Goal: Navigation & Orientation: Find specific page/section

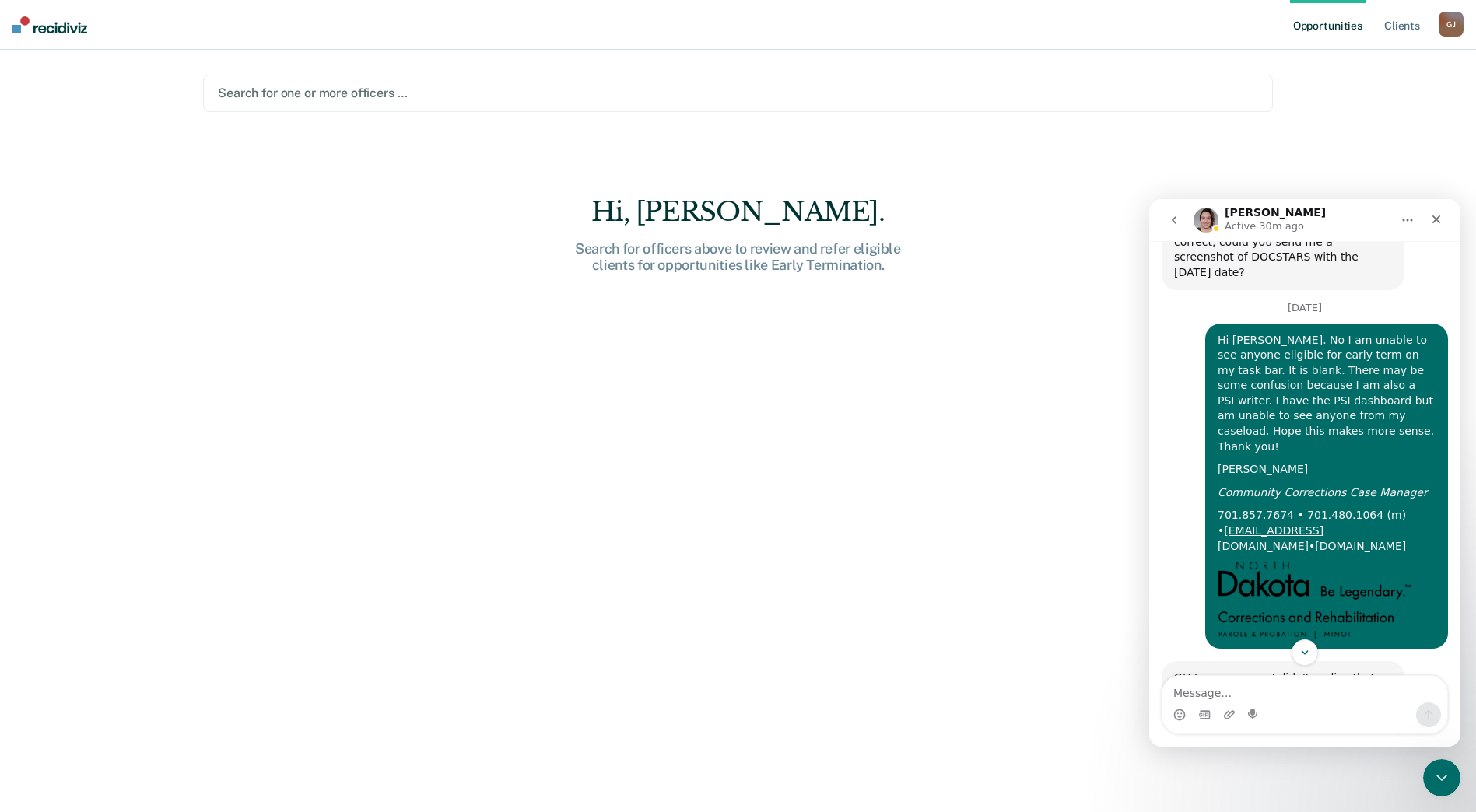
scroll to position [163, 0]
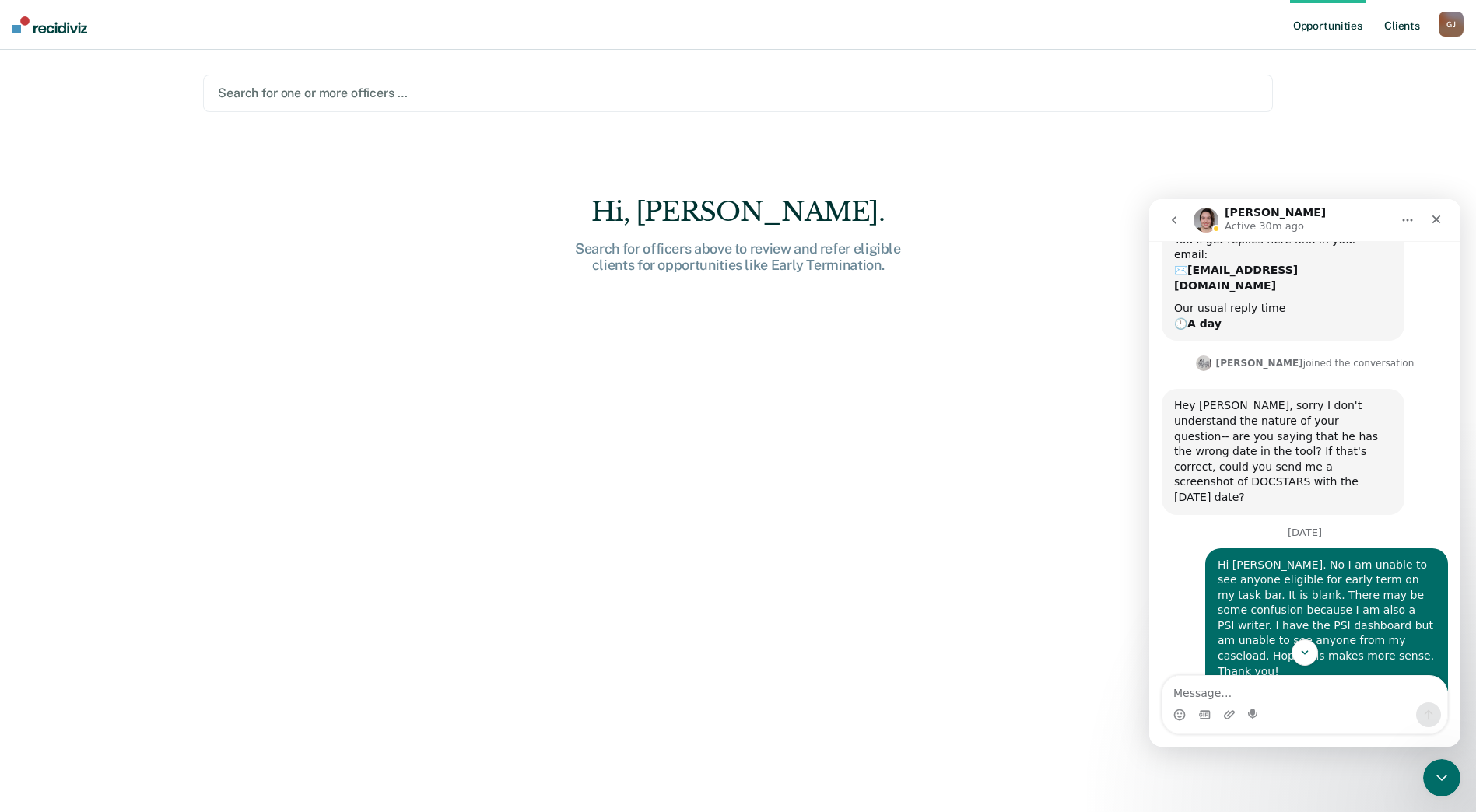
click at [1403, 17] on link "Client s" at bounding box center [1401, 25] width 42 height 50
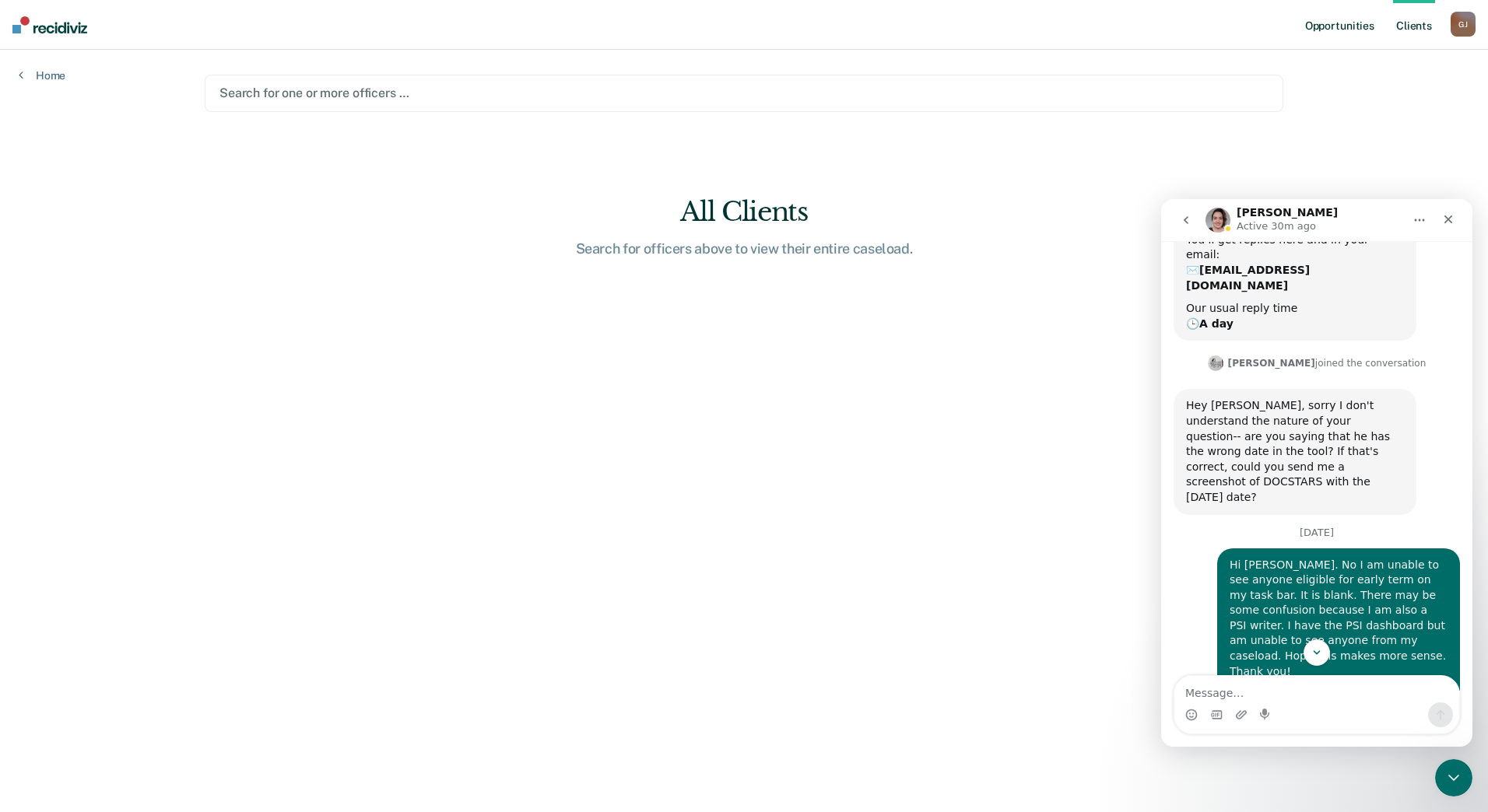
click at [1319, 6] on link "Opportunities" at bounding box center [1339, 25] width 76 height 50
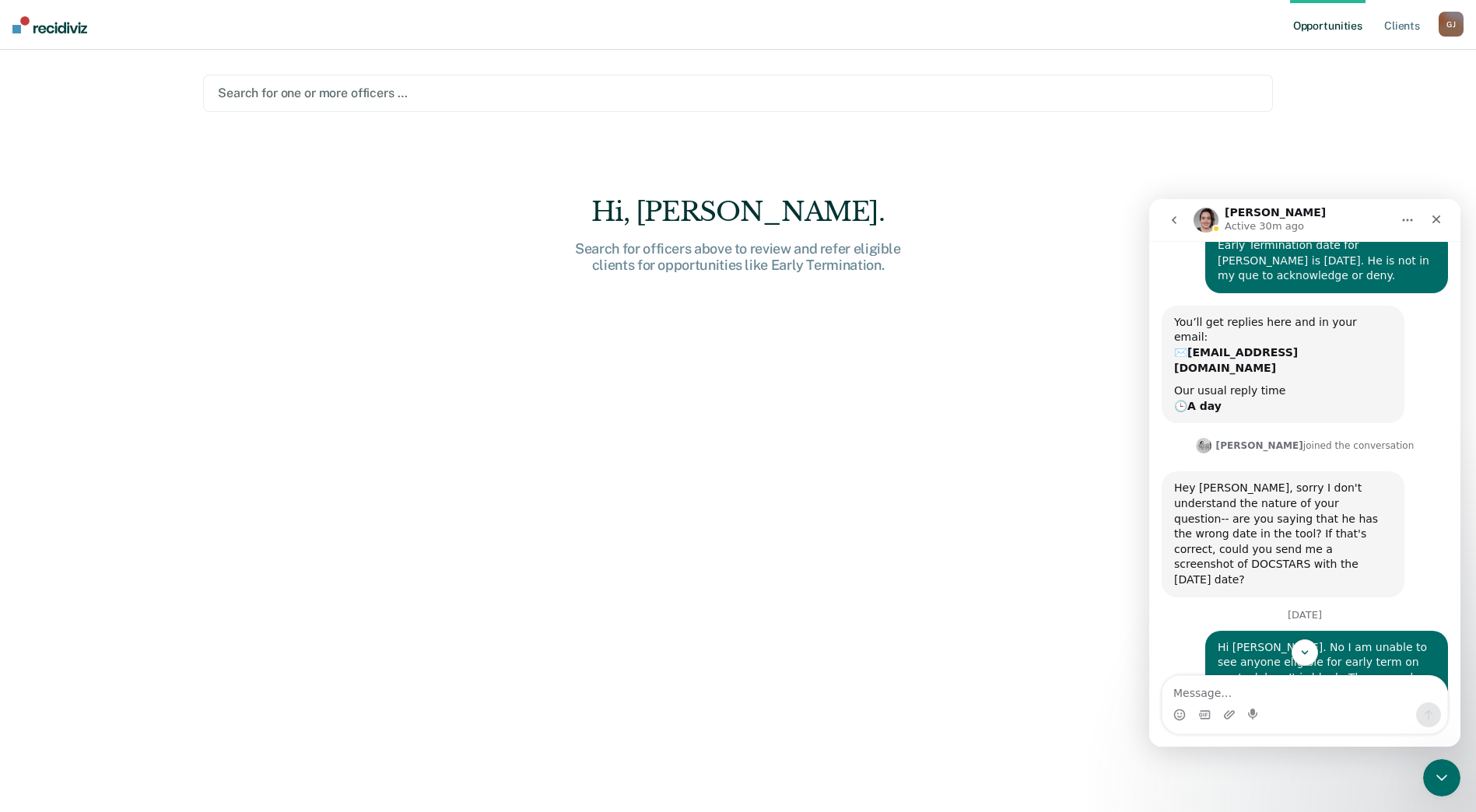
scroll to position [8, 0]
